Goal: Obtain resource: Download file/media

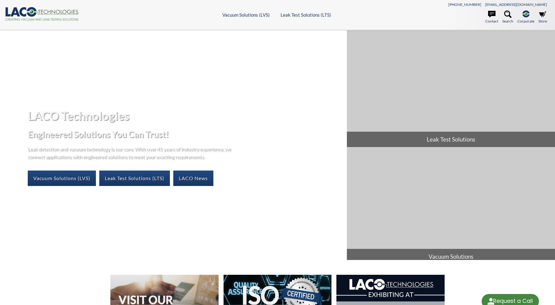
select select "Language Translate Widget"
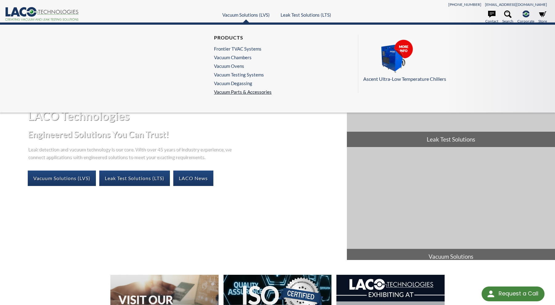
click at [239, 93] on link "Vacuum Parts & Accessories" at bounding box center [243, 92] width 58 height 6
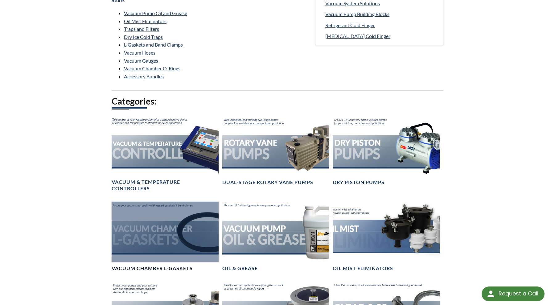
scroll to position [277, 0]
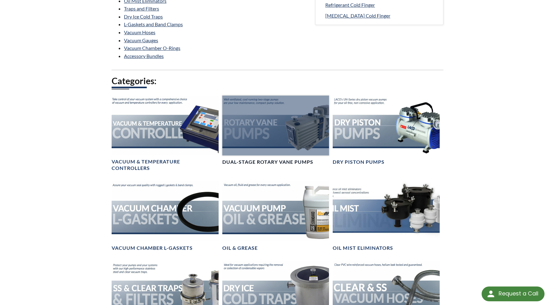
click at [252, 130] on div at bounding box center [275, 126] width 107 height 60
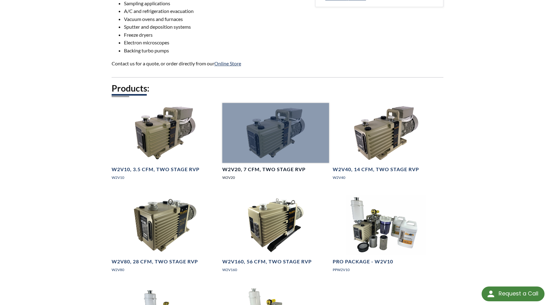
scroll to position [370, 0]
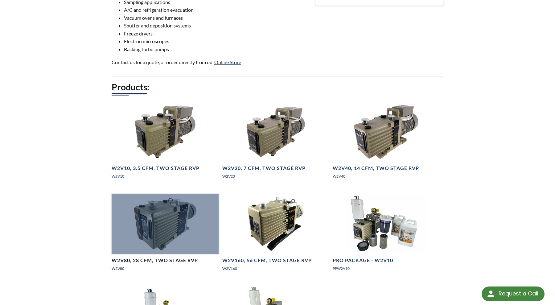
click at [144, 227] on div at bounding box center [165, 224] width 107 height 60
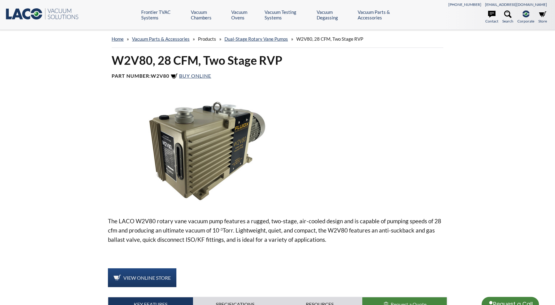
select select "Language Translate Widget"
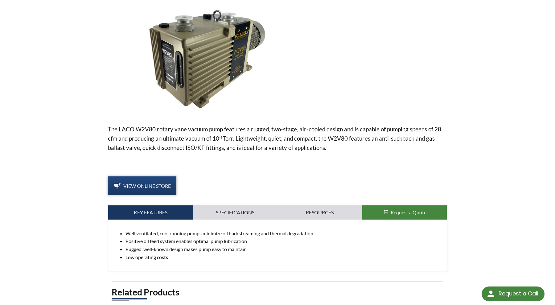
scroll to position [92, 0]
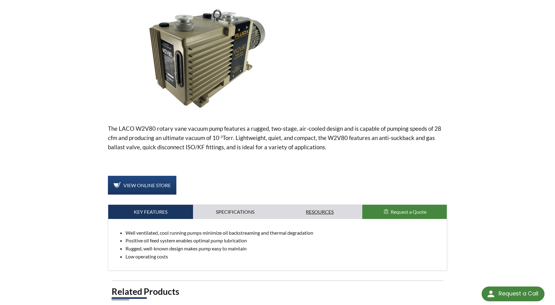
click at [321, 212] on link "Resources" at bounding box center [319, 212] width 85 height 14
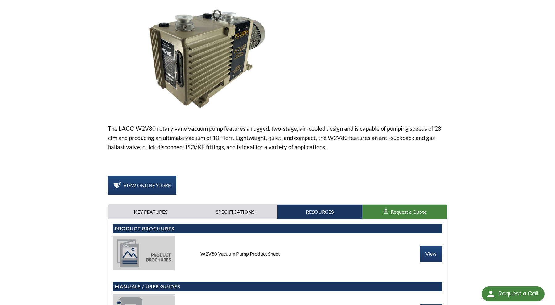
click at [218, 255] on div "W2V80 Vacuum Pump Product Sheet" at bounding box center [277, 253] width 164 height 7
click at [431, 253] on link "View" at bounding box center [431, 253] width 22 height 15
click at [136, 181] on link "View Online Store" at bounding box center [142, 185] width 68 height 19
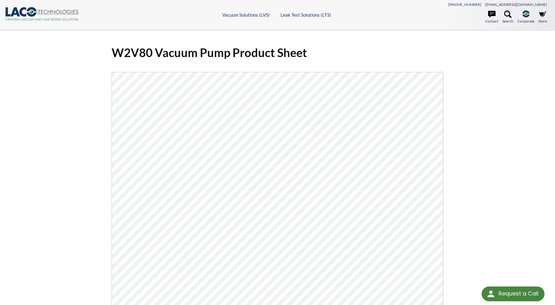
click at [55, 129] on div "W2V80 Vacuum Pump Product Sheet Click Here To Download" at bounding box center [277, 213] width 555 height 367
